Goal: Task Accomplishment & Management: Use online tool/utility

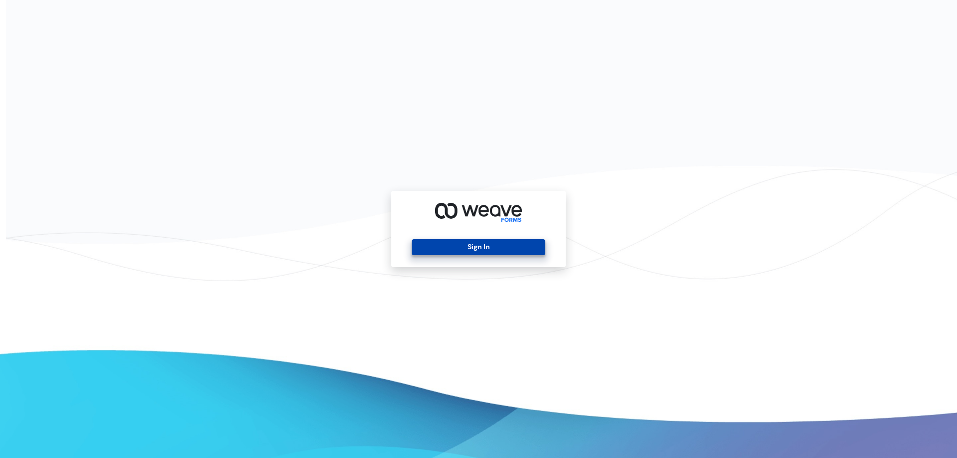
click at [498, 253] on button "Sign In" at bounding box center [478, 247] width 133 height 16
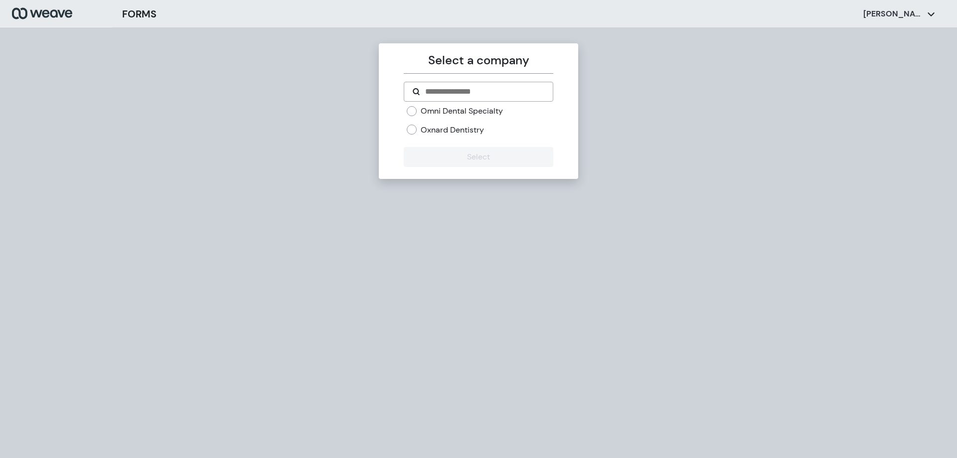
click at [460, 108] on label "Omni Dental Specialty" at bounding box center [462, 111] width 82 height 11
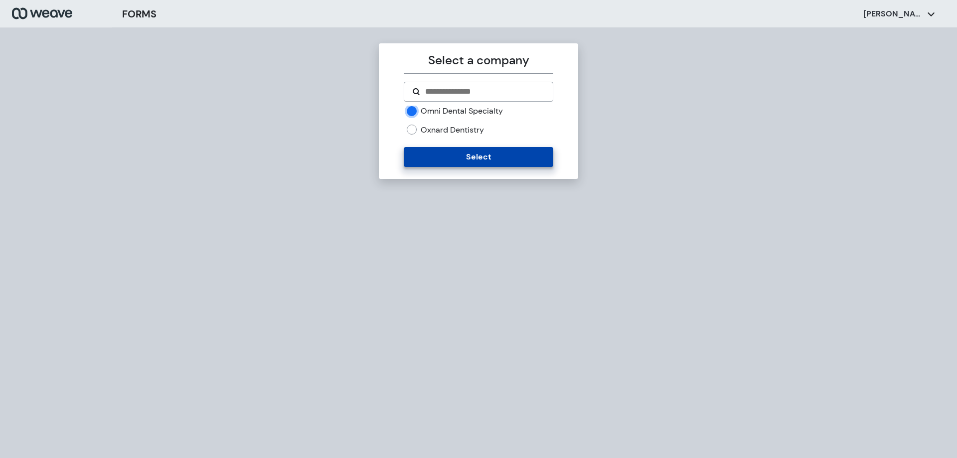
click at [483, 164] on button "Select" at bounding box center [478, 157] width 149 height 20
